Goal: Information Seeking & Learning: Learn about a topic

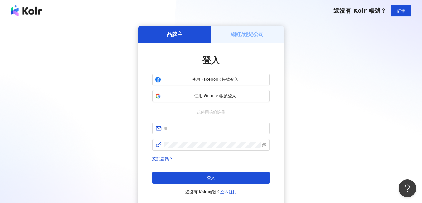
click at [189, 94] on span "使用 Google 帳號登入" at bounding box center [215, 96] width 104 height 6
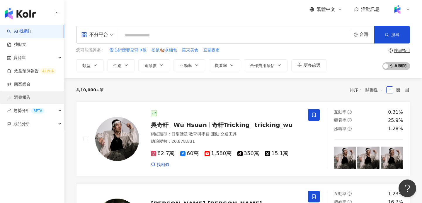
click at [31, 94] on link "洞察報告" at bounding box center [18, 97] width 23 height 6
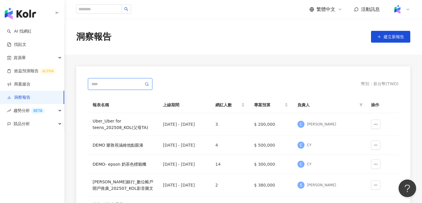
click at [121, 83] on input "text" at bounding box center [118, 84] width 52 height 6
type input "*"
type input "****"
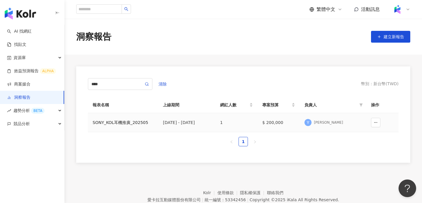
click at [140, 119] on div "SONY_KOL耳機推廣_202505" at bounding box center [123, 122] width 61 height 6
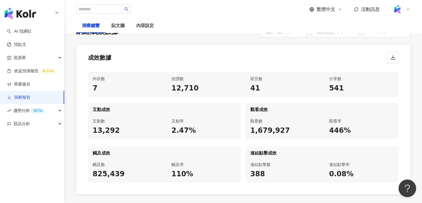
scroll to position [289, 0]
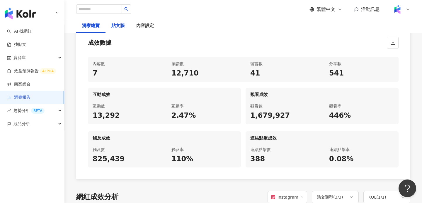
click at [119, 24] on div "貼文牆" at bounding box center [117, 25] width 13 height 7
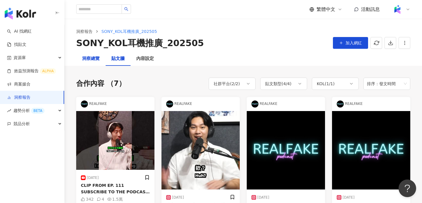
click at [93, 57] on div "洞察總覽" at bounding box center [91, 58] width 18 height 7
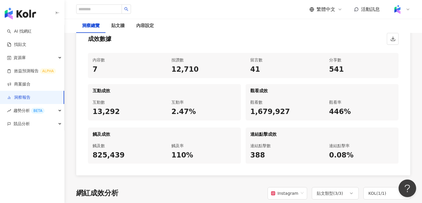
scroll to position [265, 0]
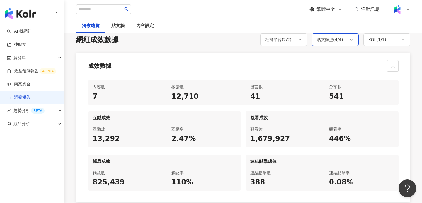
click at [346, 40] on div "貼文類型 ( 4 / 4 )" at bounding box center [335, 39] width 47 height 12
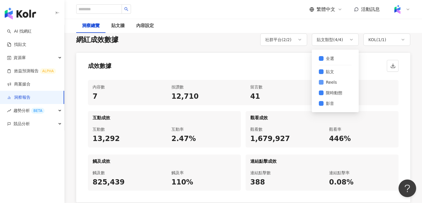
click at [333, 84] on span "Reels" at bounding box center [332, 82] width 16 height 6
click at [333, 94] on span "限時動態" at bounding box center [334, 92] width 21 height 6
click at [333, 101] on span "影音" at bounding box center [330, 103] width 13 height 6
click at [332, 73] on span "貼文" at bounding box center [330, 71] width 13 height 6
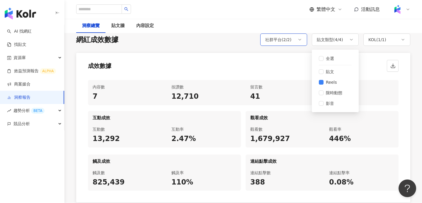
click at [299, 43] on div "社群平台 ( 2 / 2 )" at bounding box center [283, 39] width 47 height 12
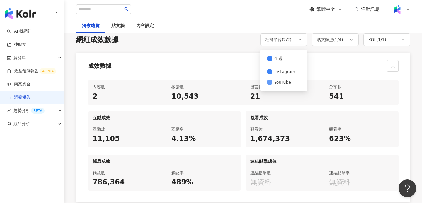
click at [285, 80] on span "YouTube" at bounding box center [282, 82] width 21 height 6
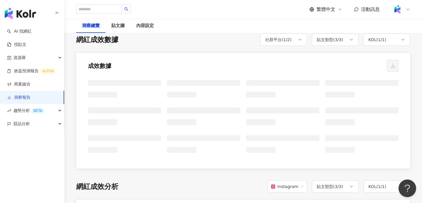
click at [341, 69] on div "成效數據" at bounding box center [243, 64] width 334 height 22
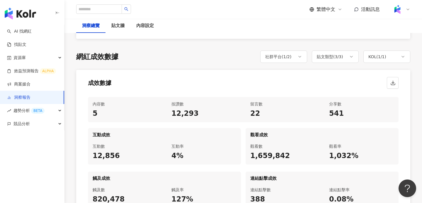
scroll to position [247, 0]
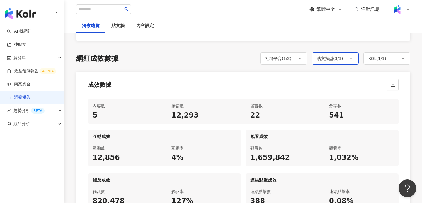
click at [334, 61] on div "貼文類型 ( 3 / 3 )" at bounding box center [330, 58] width 26 height 7
click at [327, 92] on span "貼文" at bounding box center [330, 90] width 13 height 6
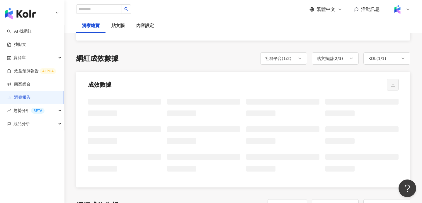
click at [285, 85] on div "成效數據" at bounding box center [243, 83] width 334 height 22
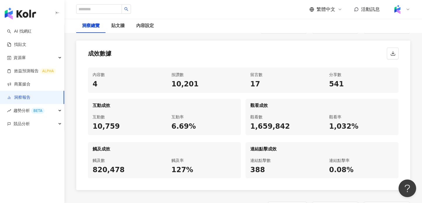
scroll to position [277, 0]
